Goal: Task Accomplishment & Management: Complete application form

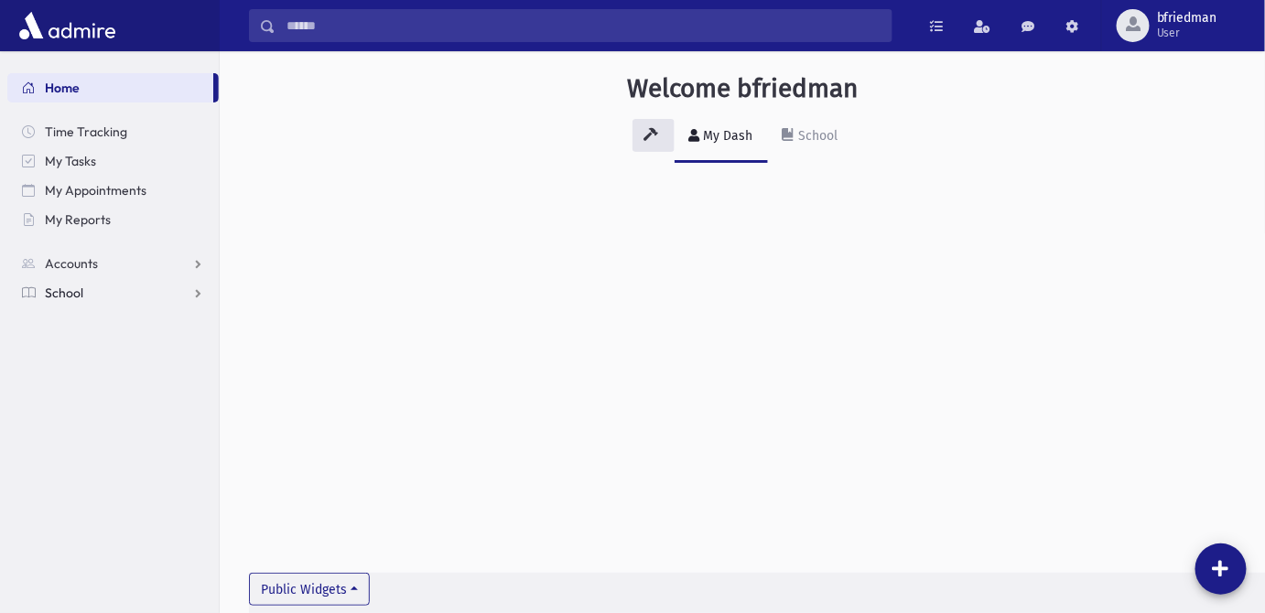
click at [134, 298] on link "School" at bounding box center [112, 292] width 211 height 29
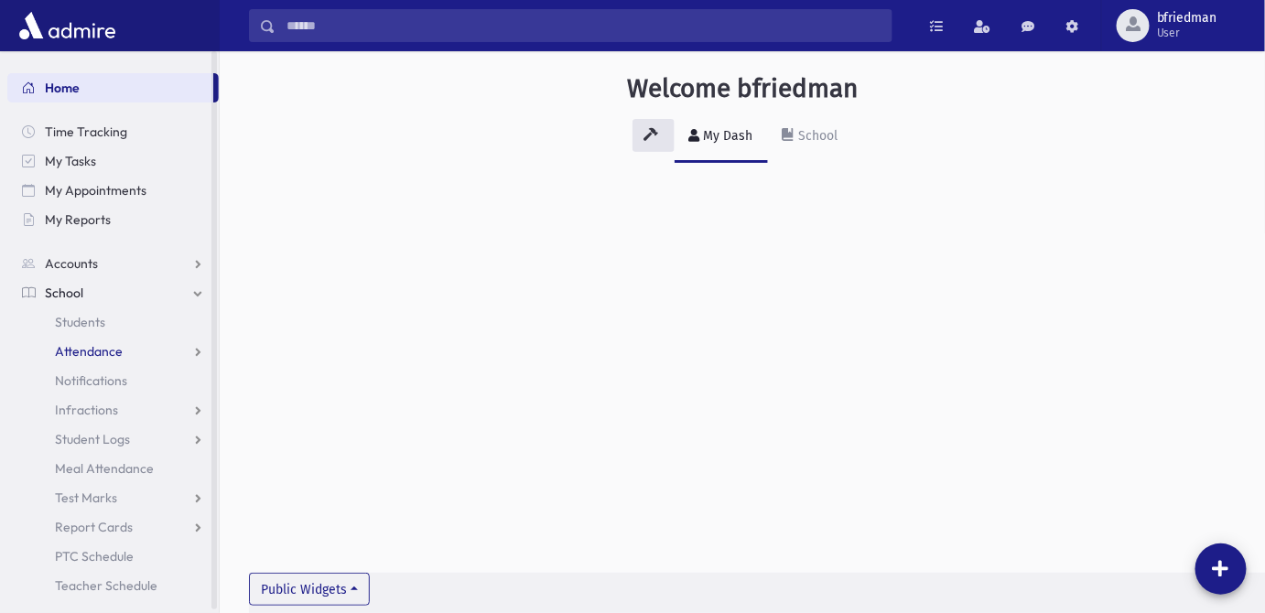
click at [96, 350] on span "Attendance" at bounding box center [89, 351] width 68 height 16
click at [92, 379] on span "Entry" at bounding box center [85, 381] width 31 height 16
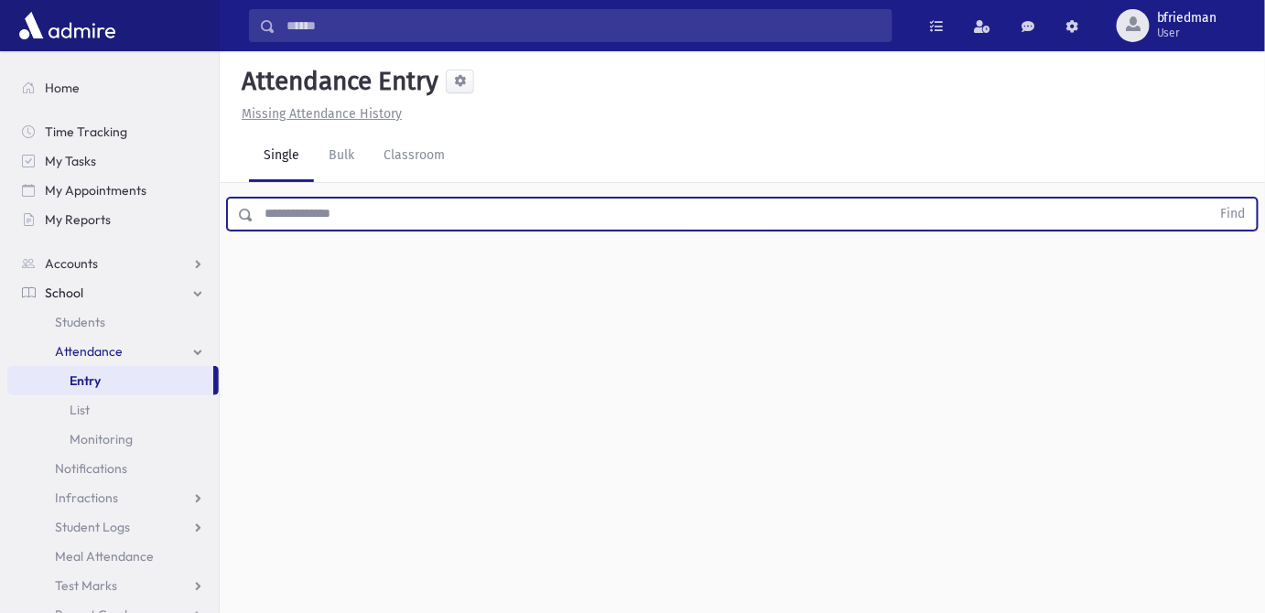
click at [344, 216] on input "text" at bounding box center [732, 214] width 957 height 33
type input "****"
click at [1210, 199] on button "Find" at bounding box center [1233, 214] width 47 height 31
